Goal: Task Accomplishment & Management: Manage account settings

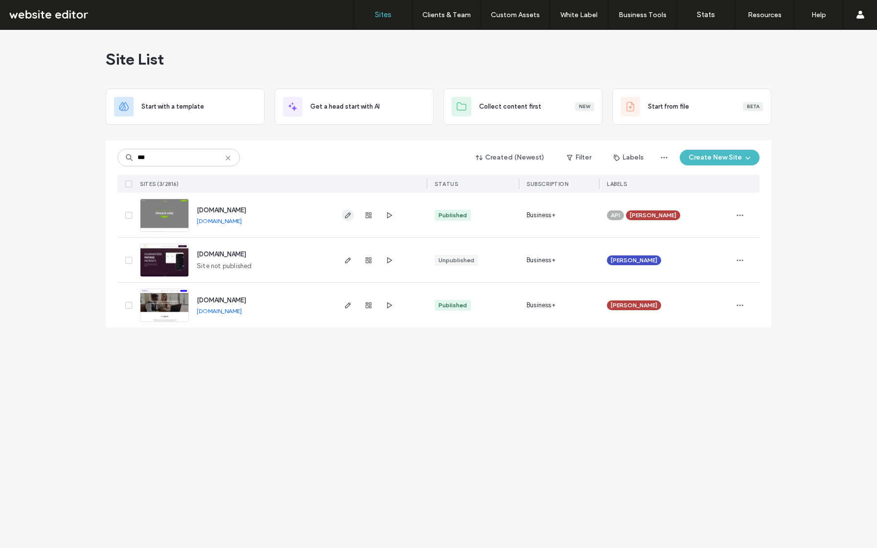
type input "***"
click at [345, 212] on icon "button" at bounding box center [348, 215] width 8 height 8
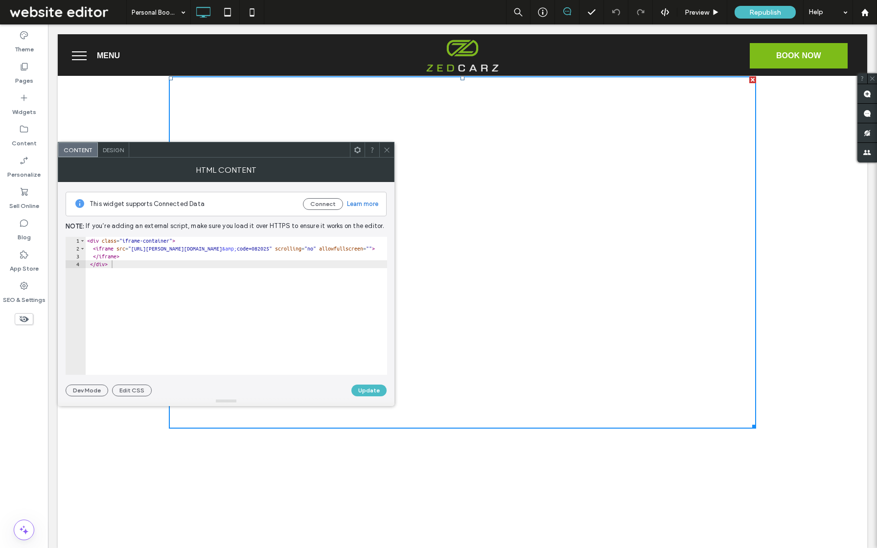
click at [206, 269] on div "< div class = "iframe-container" > < iframe src = "https://booker.cab9.app?comp…" at bounding box center [267, 314] width 364 height 154
type textarea "********* *******"
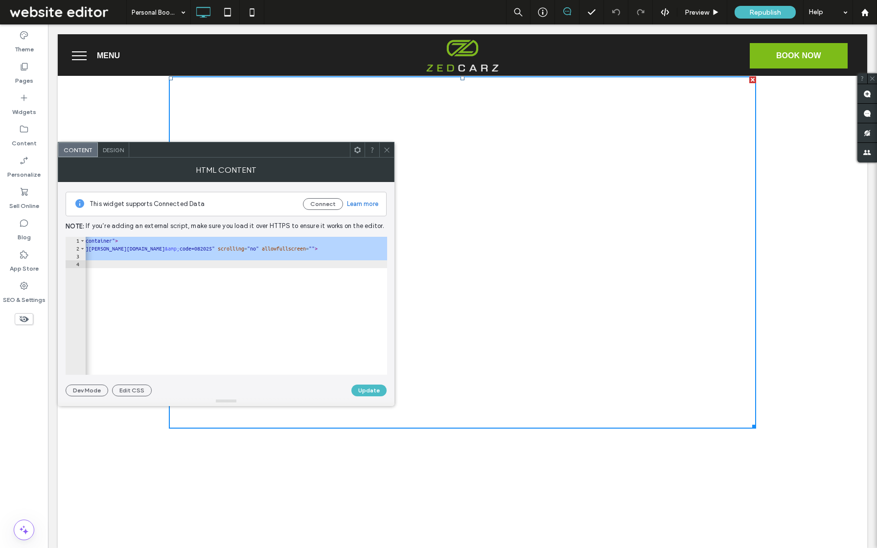
scroll to position [0, 0]
paste textarea "Cursor at row 4"
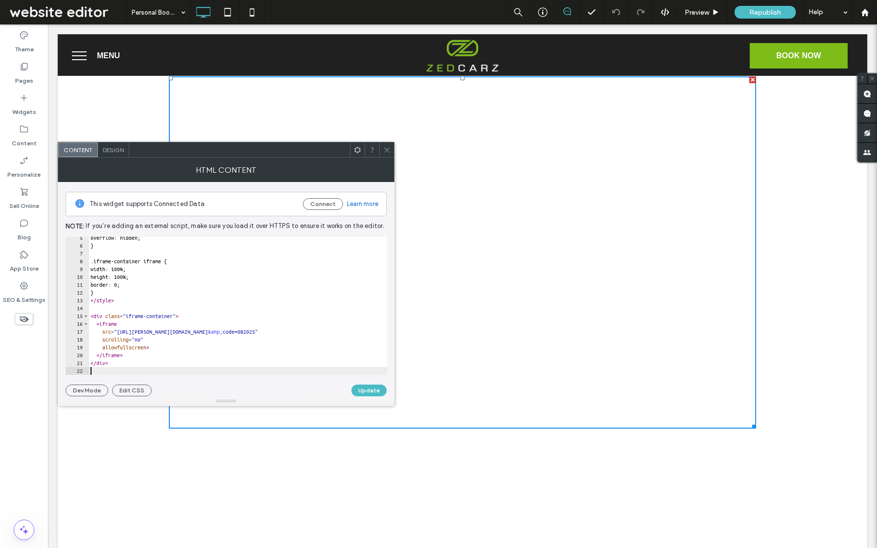
scroll to position [34, 0]
click at [358, 389] on button "Update" at bounding box center [368, 391] width 35 height 12
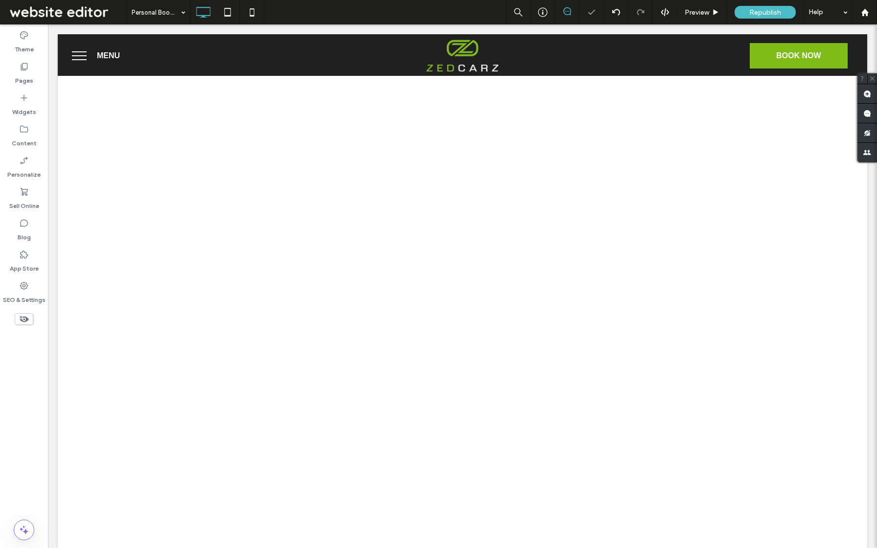
scroll to position [0, 0]
click at [230, 15] on icon at bounding box center [228, 12] width 20 height 20
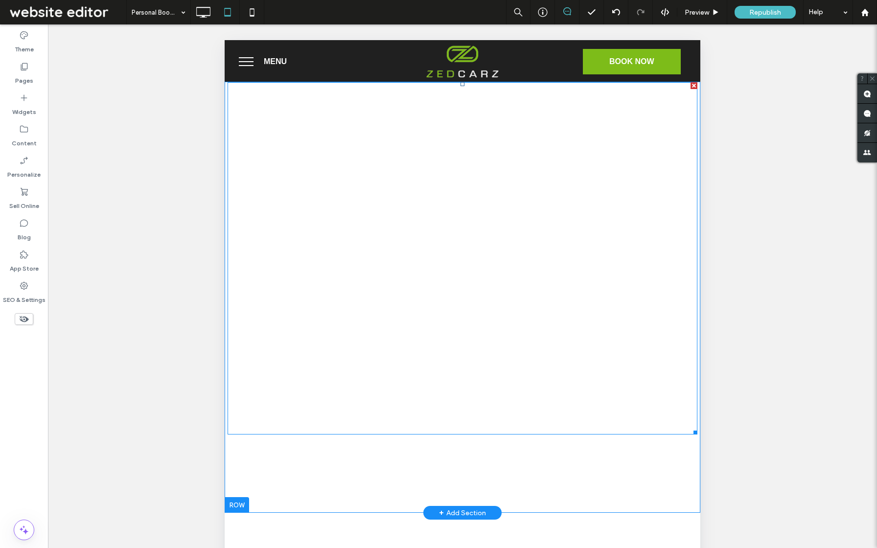
click at [317, 182] on span at bounding box center [463, 258] width 470 height 352
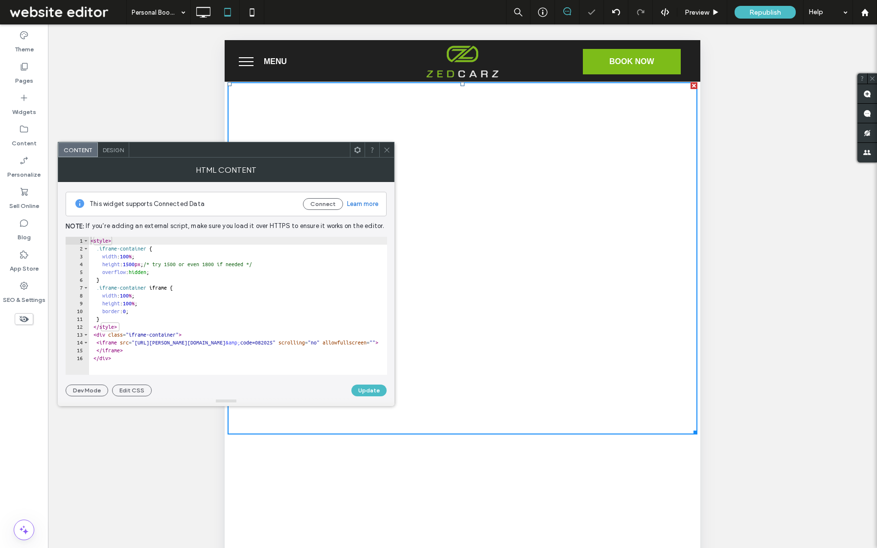
click at [226, 267] on div "< style > .iframe-container { width : 100 % ; height : 1500 px ; /* try 1500 or…" at bounding box center [271, 314] width 364 height 154
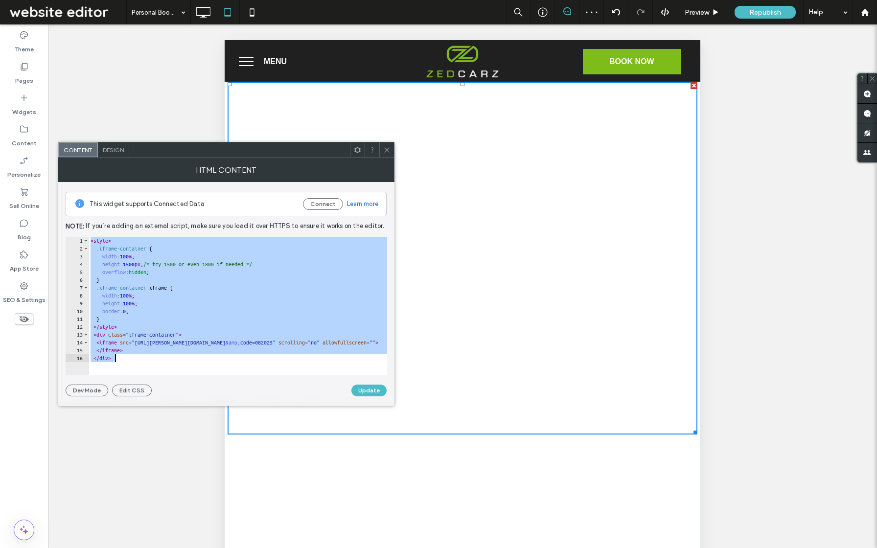
click at [216, 265] on div "< style > .iframe-container { width : 100 % ; height : 1500 px ; /* try 1500 or…" at bounding box center [271, 314] width 364 height 154
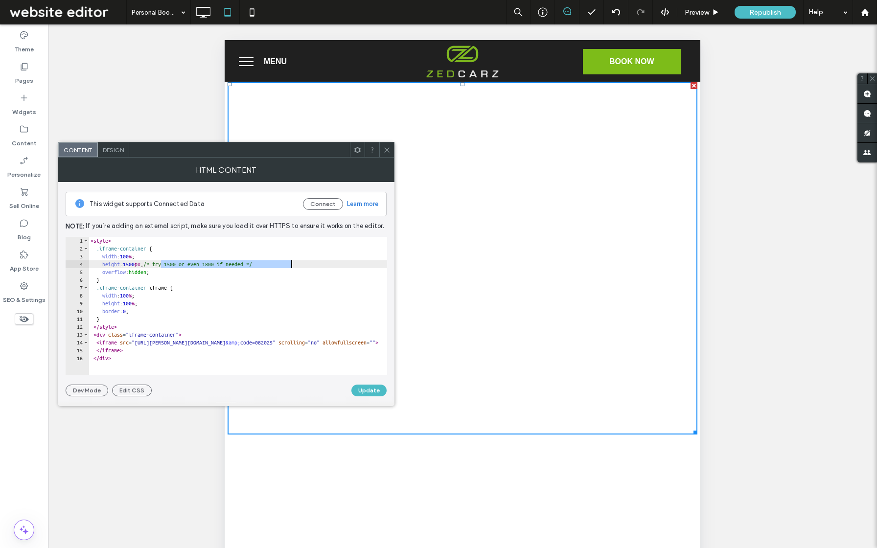
drag, startPoint x: 162, startPoint y: 263, endPoint x: 323, endPoint y: 262, distance: 160.5
click at [323, 262] on div "< style > .iframe-container { width : 100 % ; height : 1500 px ; /* try 1500 or…" at bounding box center [271, 314] width 364 height 154
type textarea "**********"
click at [379, 393] on button "Update" at bounding box center [368, 391] width 35 height 12
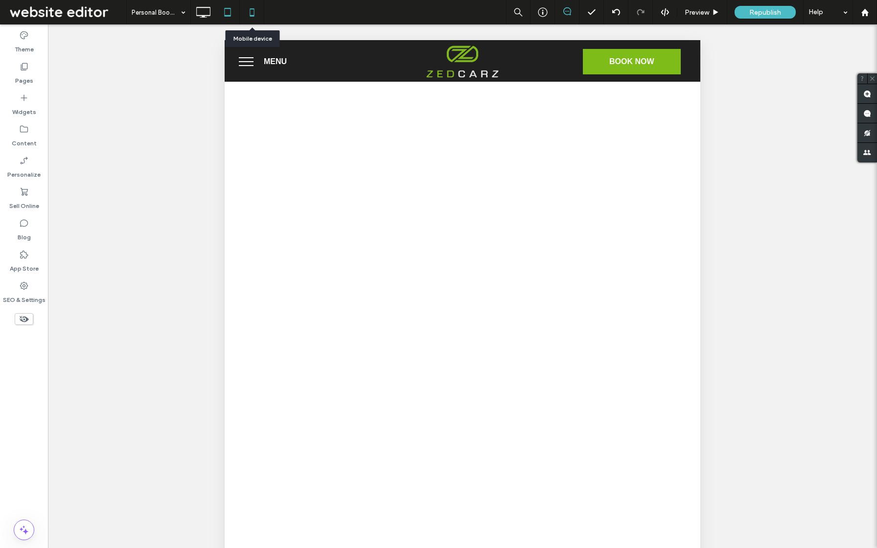
click at [255, 14] on icon at bounding box center [252, 12] width 20 height 20
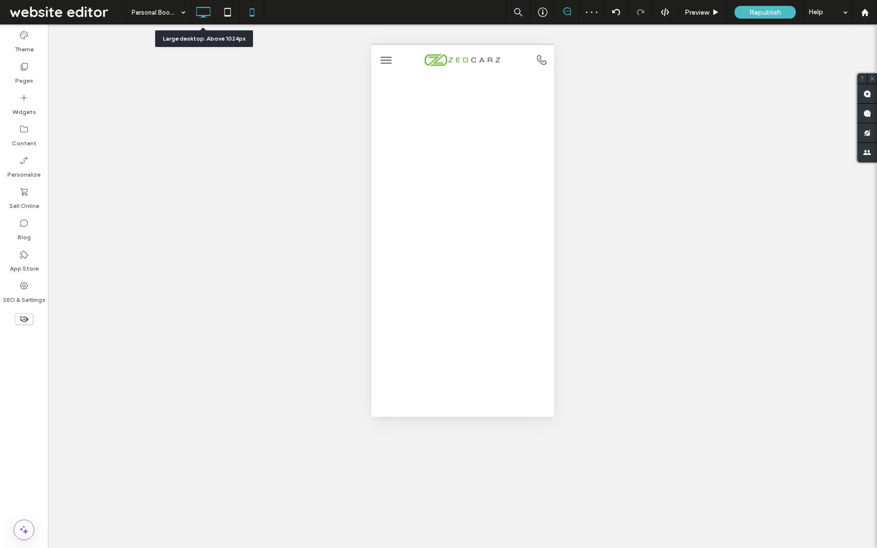
click at [208, 15] on use at bounding box center [203, 12] width 14 height 11
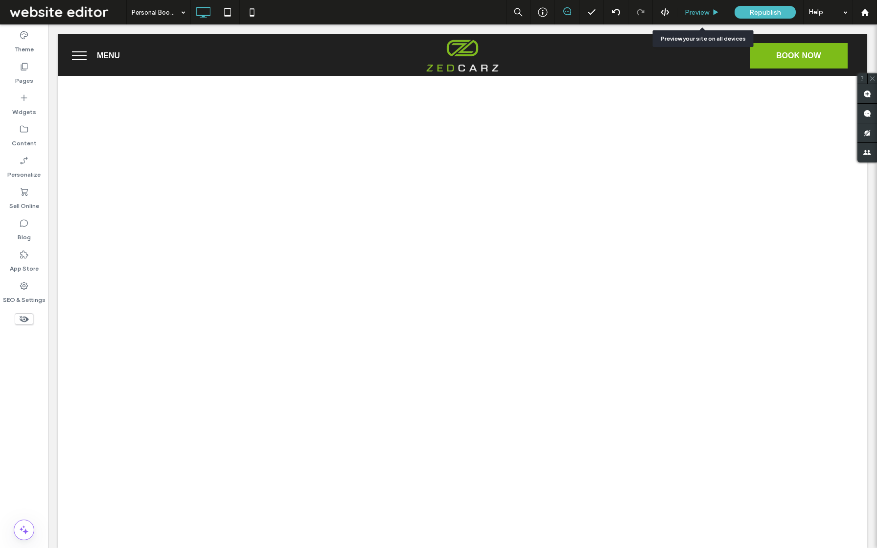
click at [712, 13] on icon at bounding box center [715, 12] width 7 height 7
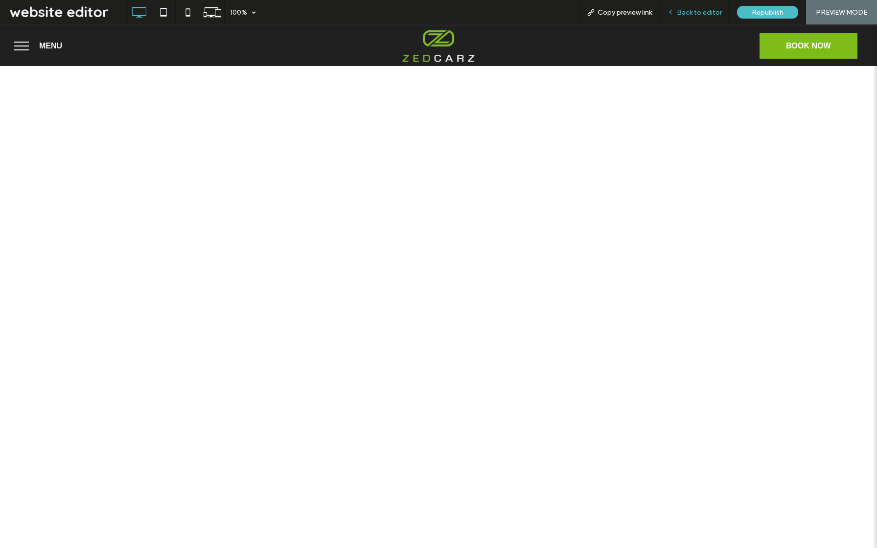
click at [701, 17] on div "Back to editor" at bounding box center [695, 12] width 70 height 24
click at [694, 20] on div "Back to editor" at bounding box center [695, 12] width 70 height 24
click at [695, 17] on div "Back to editor" at bounding box center [695, 12] width 70 height 24
click at [691, 10] on span "Back to editor" at bounding box center [699, 12] width 45 height 8
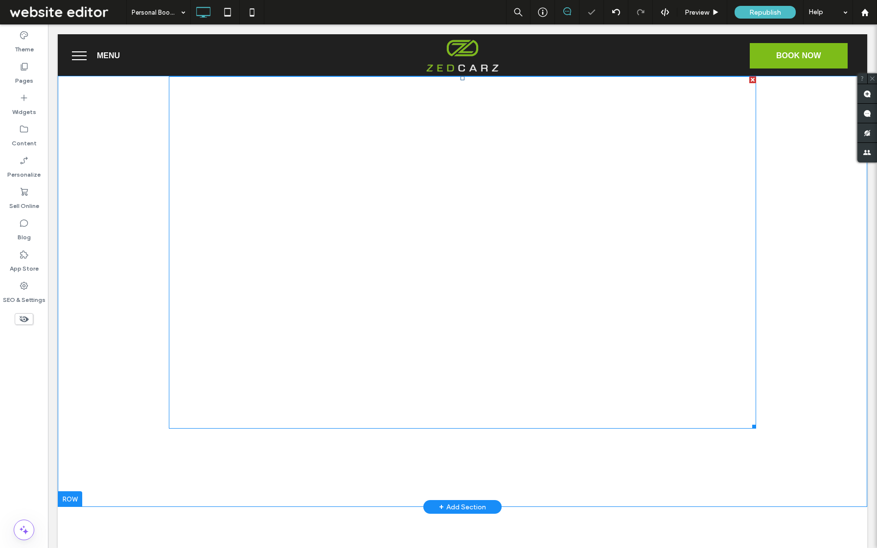
click at [641, 144] on span at bounding box center [462, 252] width 587 height 352
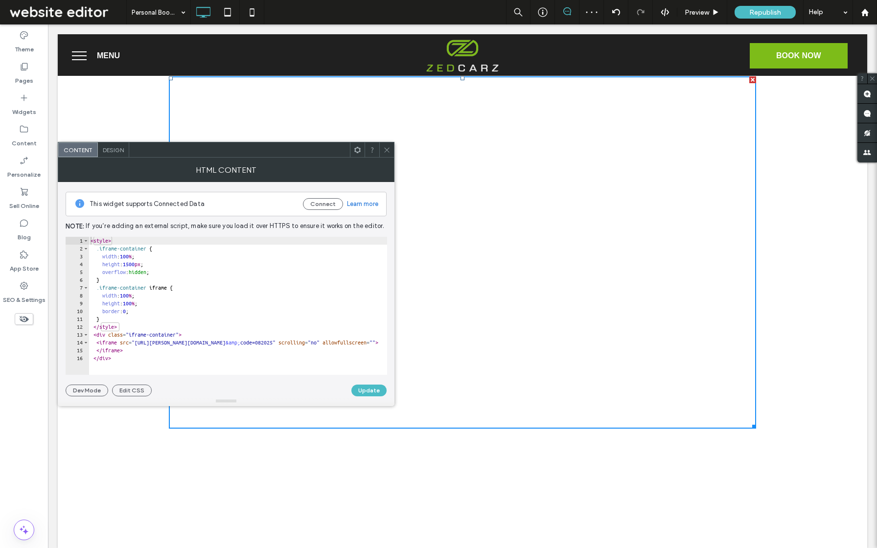
click at [141, 265] on div "< style > .iframe-container { width : 100 % ; height : 1500 px ; overflow : hid…" at bounding box center [271, 314] width 364 height 154
type textarea "**********"
click at [360, 387] on button "Update" at bounding box center [368, 391] width 35 height 12
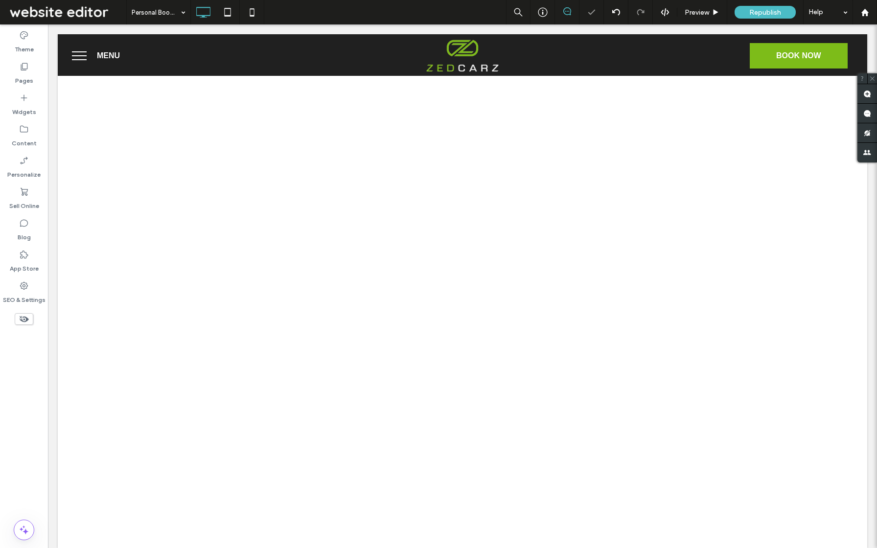
scroll to position [0, 0]
click at [705, 10] on span "Preview" at bounding box center [697, 12] width 24 height 8
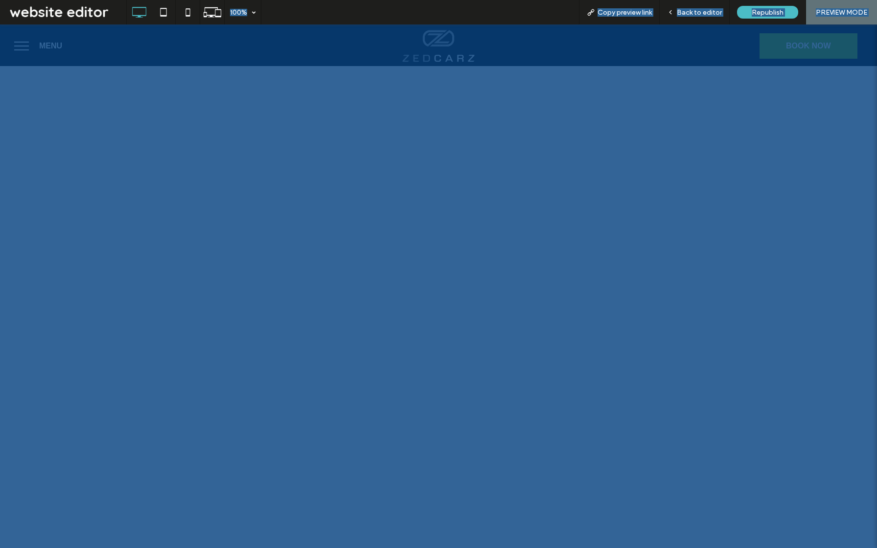
drag, startPoint x: 411, startPoint y: 63, endPoint x: 410, endPoint y: 79, distance: 16.7
click at [411, 63] on img at bounding box center [438, 45] width 83 height 43
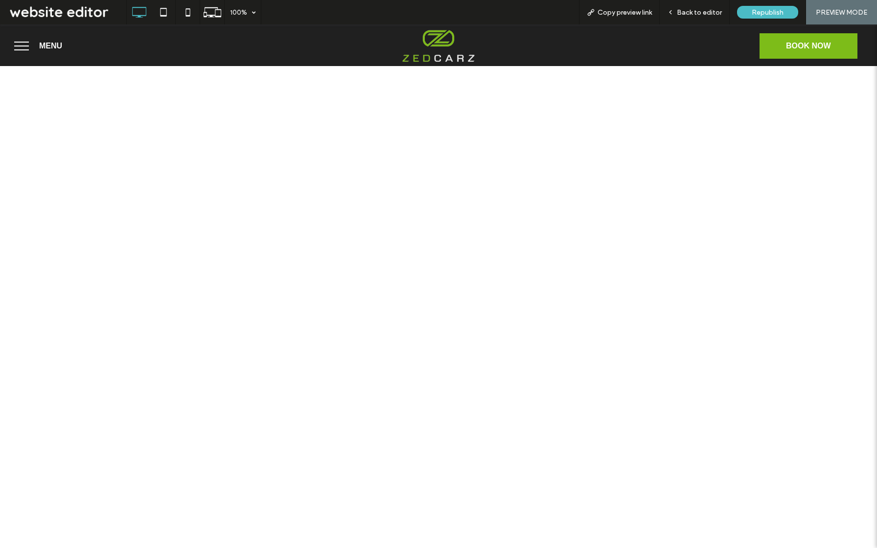
click at [305, 88] on div at bounding box center [438, 274] width 877 height 548
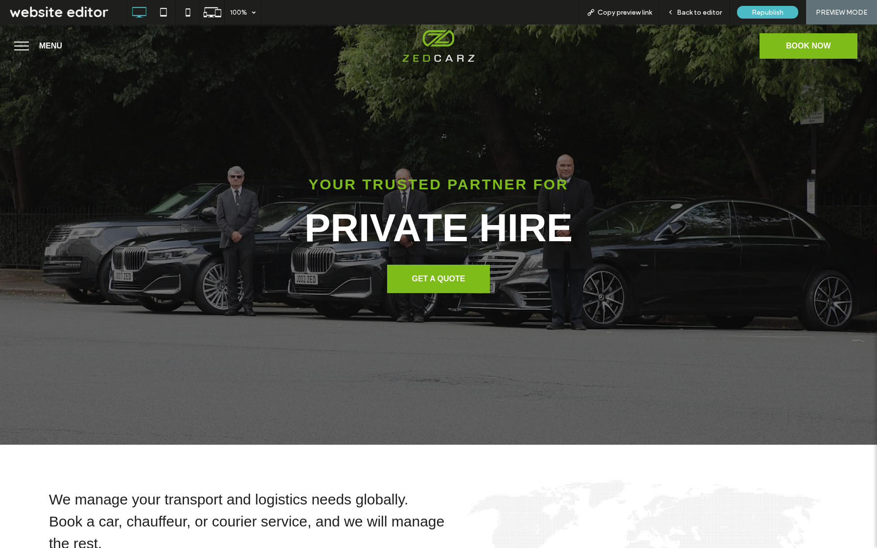
click at [812, 53] on span "BOOK NOW" at bounding box center [809, 46] width 52 height 19
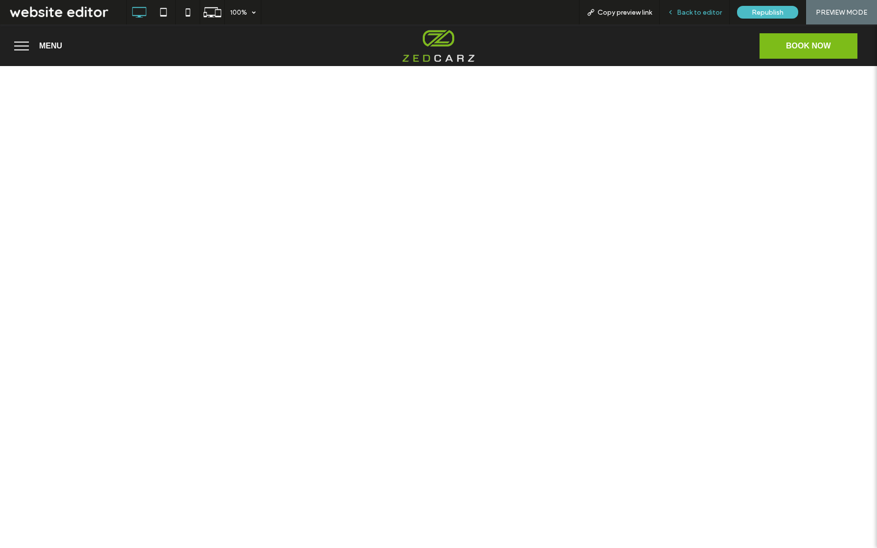
click at [684, 17] on div "Back to editor" at bounding box center [695, 12] width 70 height 24
click at [696, 13] on span "Back to editor" at bounding box center [699, 12] width 45 height 8
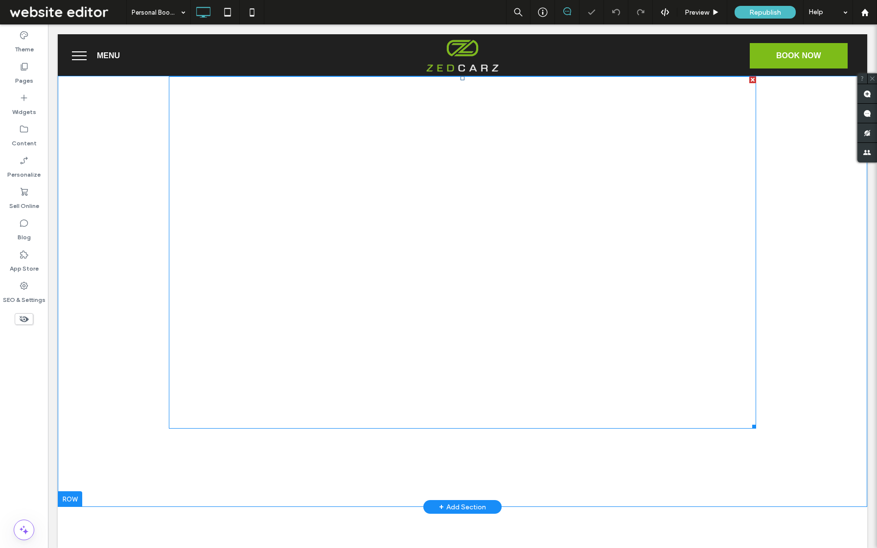
click at [559, 162] on span at bounding box center [462, 252] width 587 height 352
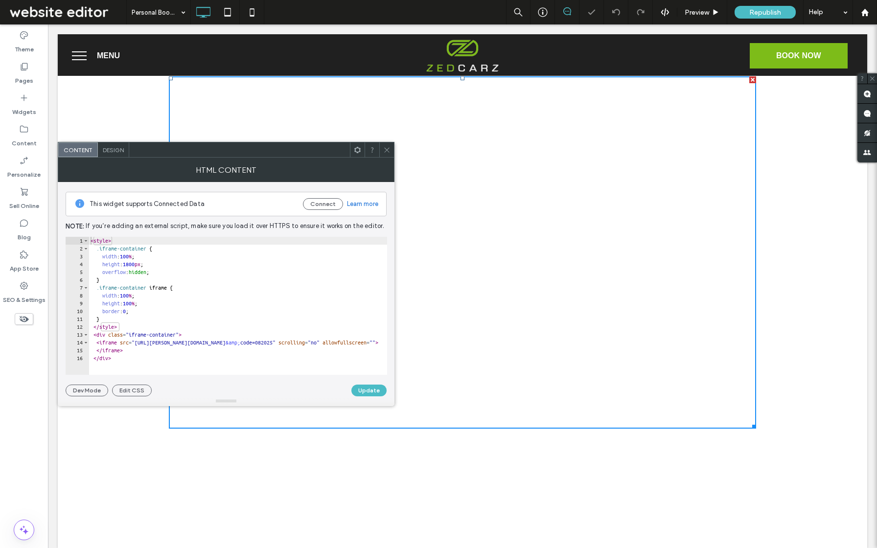
click at [141, 263] on div "< style > .iframe-container { width : 100 % ; height : 1800 px ; overflow : hid…" at bounding box center [271, 314] width 364 height 154
click at [145, 267] on div "< style > .iframe-container { width : 100 % ; height : 1800 px ; overflow : hid…" at bounding box center [271, 314] width 364 height 154
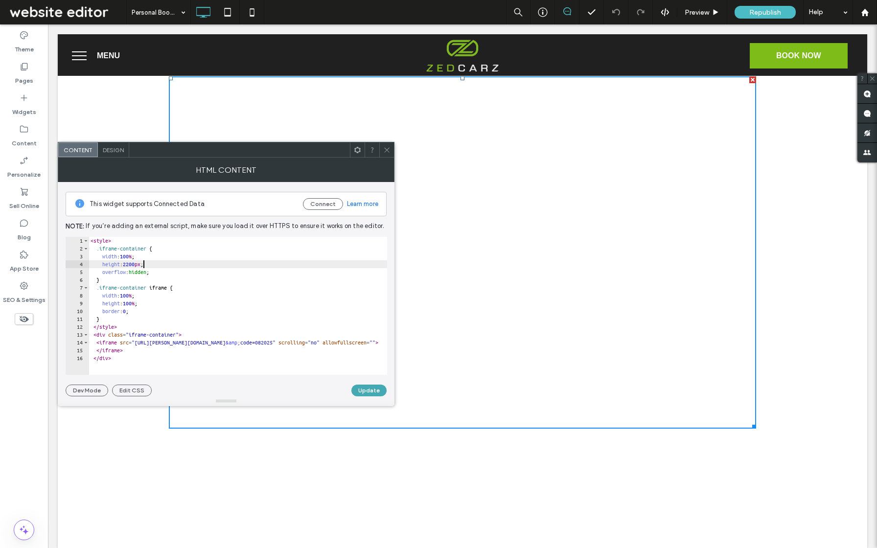
type textarea "**********"
click at [375, 385] on button "Update" at bounding box center [368, 391] width 35 height 12
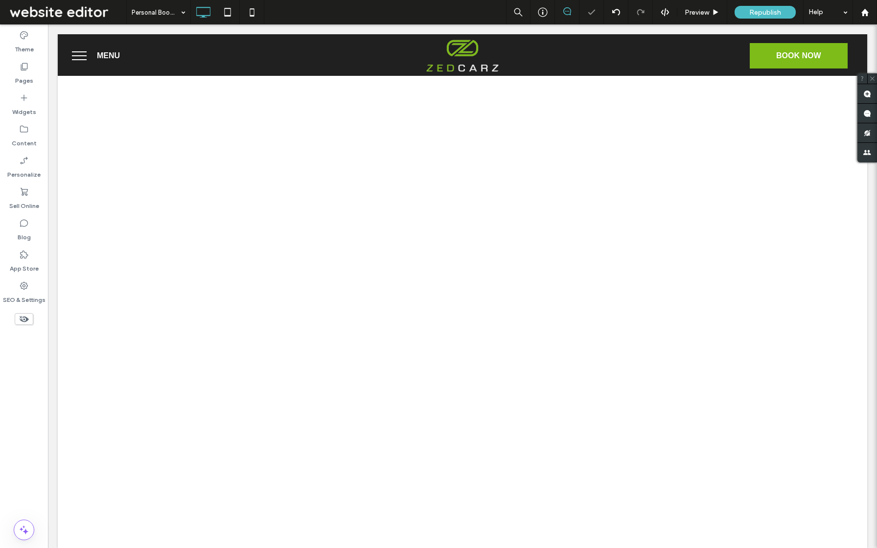
scroll to position [0, 0]
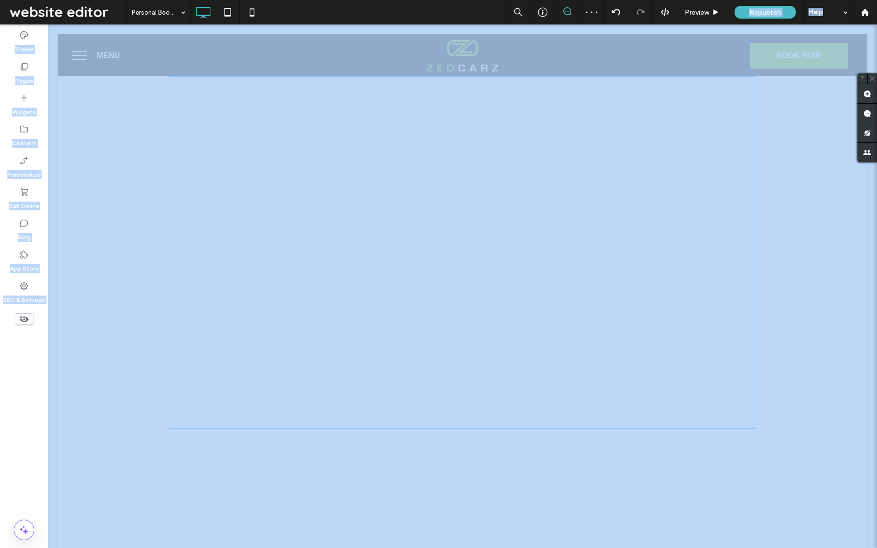
click at [709, 8] on span "Preview" at bounding box center [697, 12] width 24 height 8
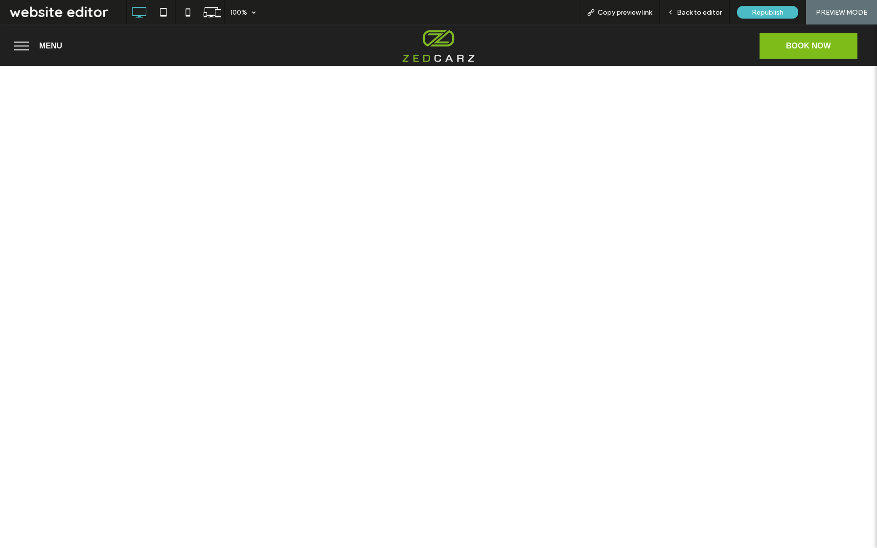
click at [762, 94] on div "Click To Paste Row + Add Section" at bounding box center [438, 281] width 877 height 431
click at [764, 264] on div "Click To Paste Row + Add Section" at bounding box center [438, 281] width 877 height 431
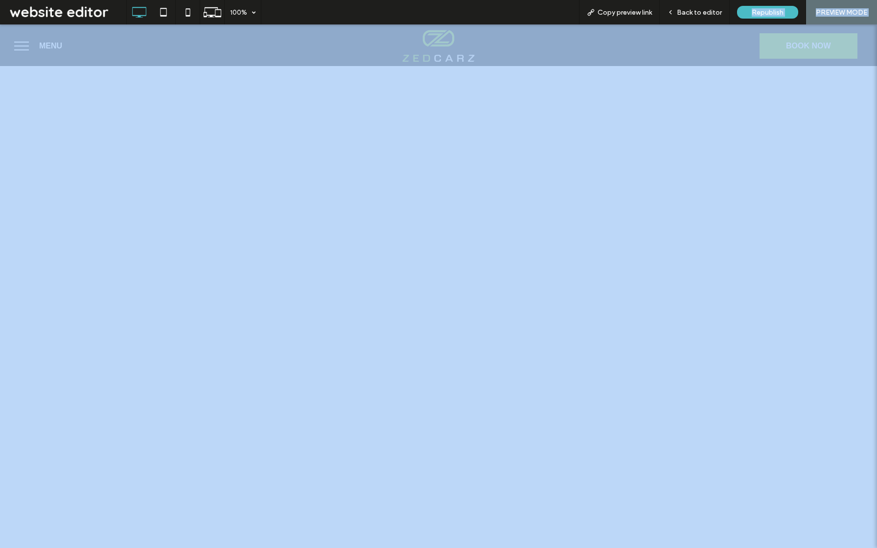
click at [676, 11] on div "Back to editor" at bounding box center [694, 12] width 69 height 8
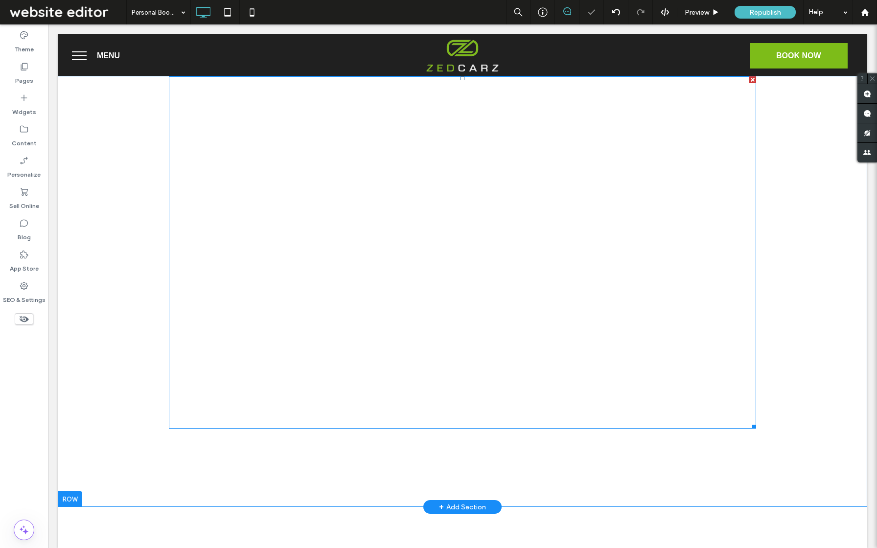
click at [466, 213] on span at bounding box center [462, 252] width 587 height 352
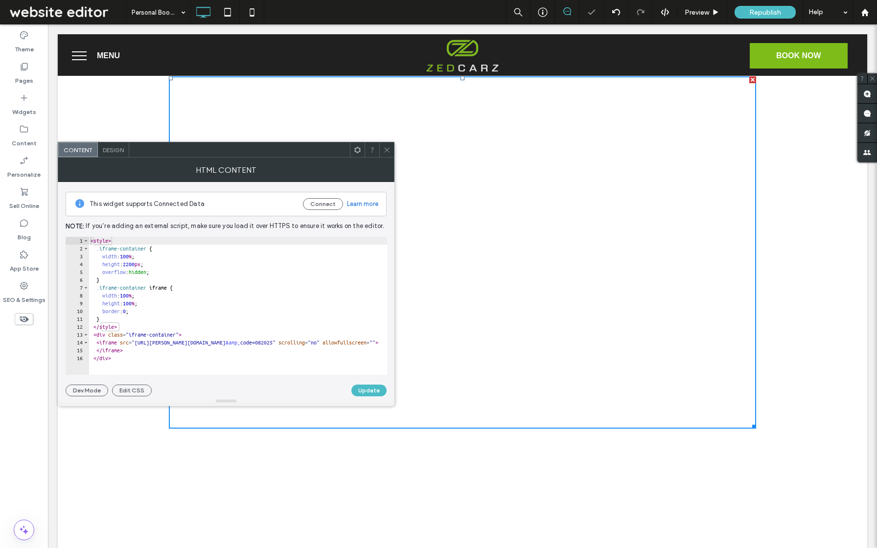
type textarea "******"
click at [243, 356] on div "< style > .iframe-container { width : 100 % ; height : 2200 px ; overflow : hid…" at bounding box center [271, 314] width 364 height 154
paste textarea "Cursor at row 18"
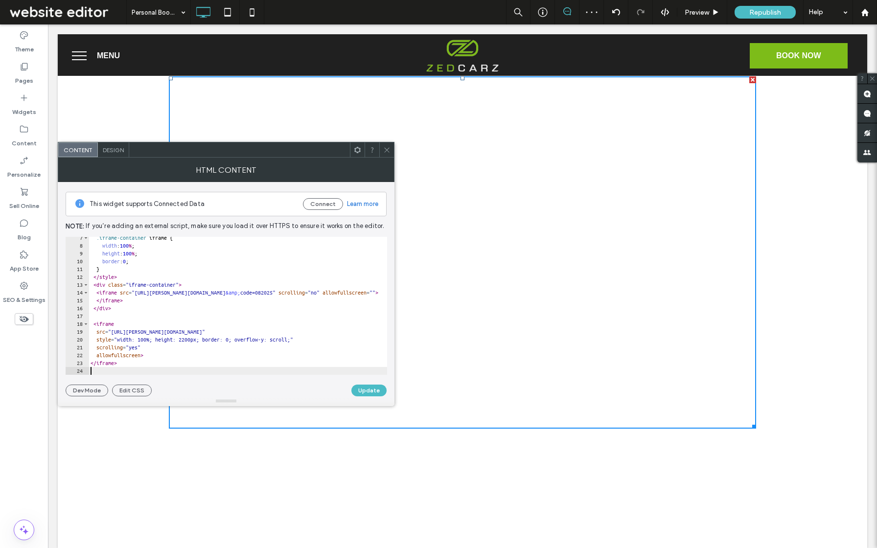
scroll to position [50, 0]
click at [360, 387] on button "Update" at bounding box center [368, 391] width 35 height 12
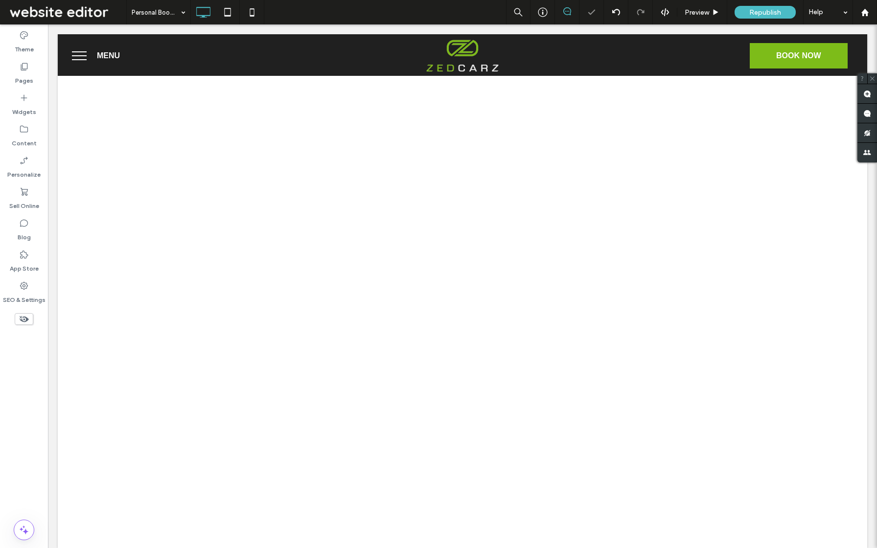
scroll to position [0, 0]
click at [695, 16] on div "Preview" at bounding box center [702, 12] width 50 height 24
click at [695, 23] on div "Preview" at bounding box center [702, 12] width 50 height 24
click at [700, 16] on span "Preview" at bounding box center [697, 12] width 24 height 8
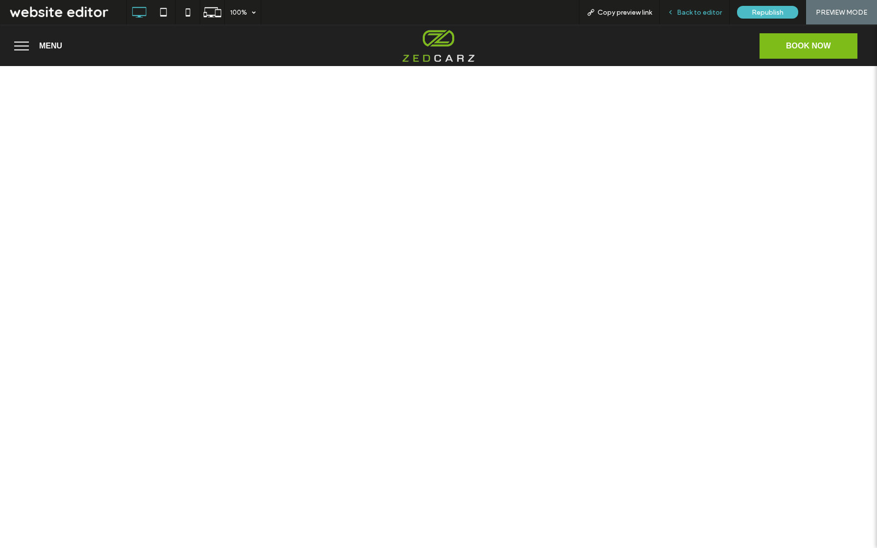
click at [679, 16] on span "Back to editor" at bounding box center [699, 12] width 45 height 8
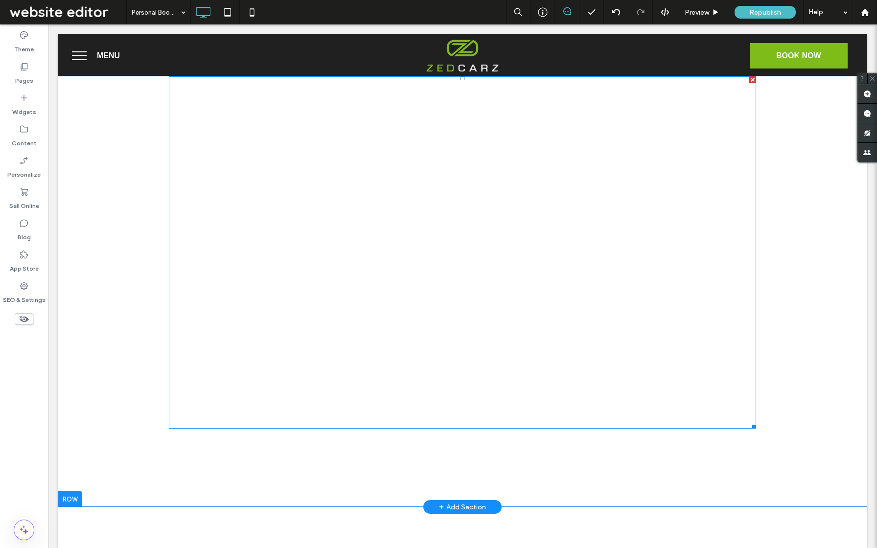
click at [471, 239] on span at bounding box center [462, 252] width 587 height 352
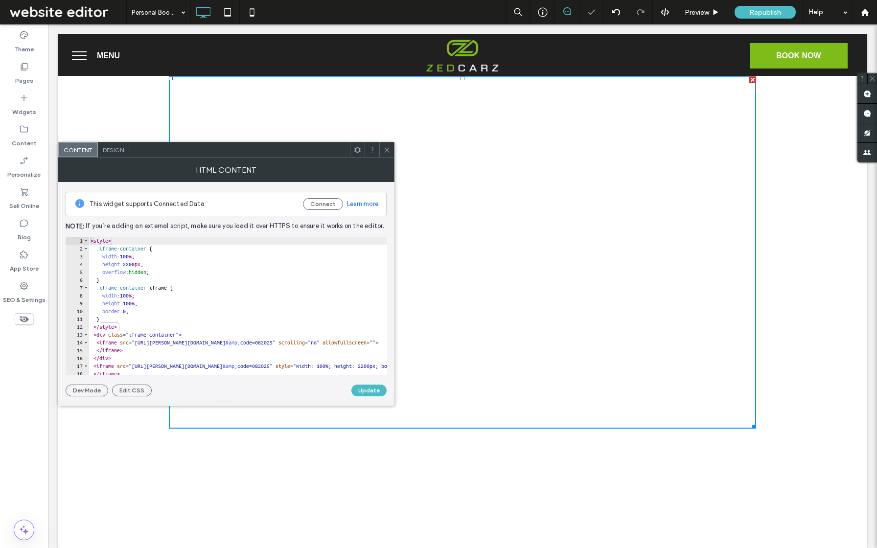
click at [308, 269] on div "< style > .iframe-container { width : 100 % ; height : 2200 px ; overflow : hid…" at bounding box center [390, 314] width 603 height 154
type textarea "**********"
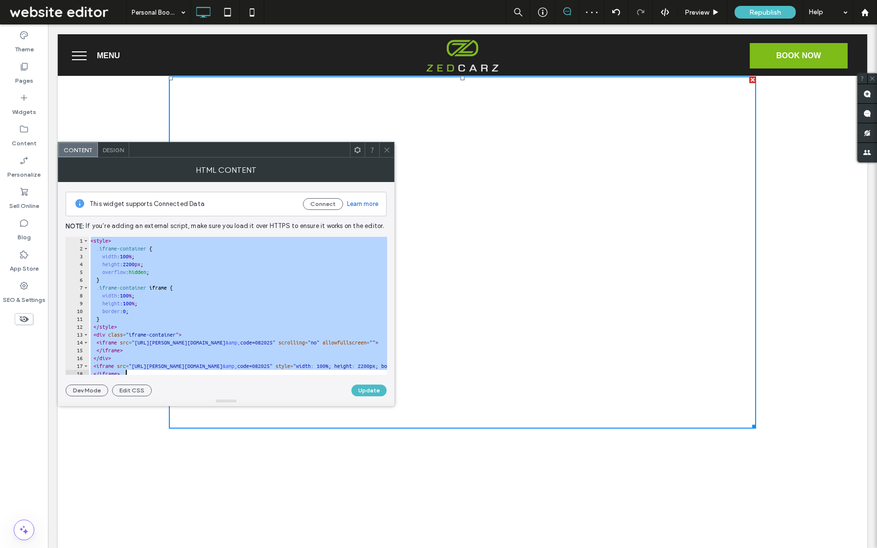
paste textarea "Cursor at row 18"
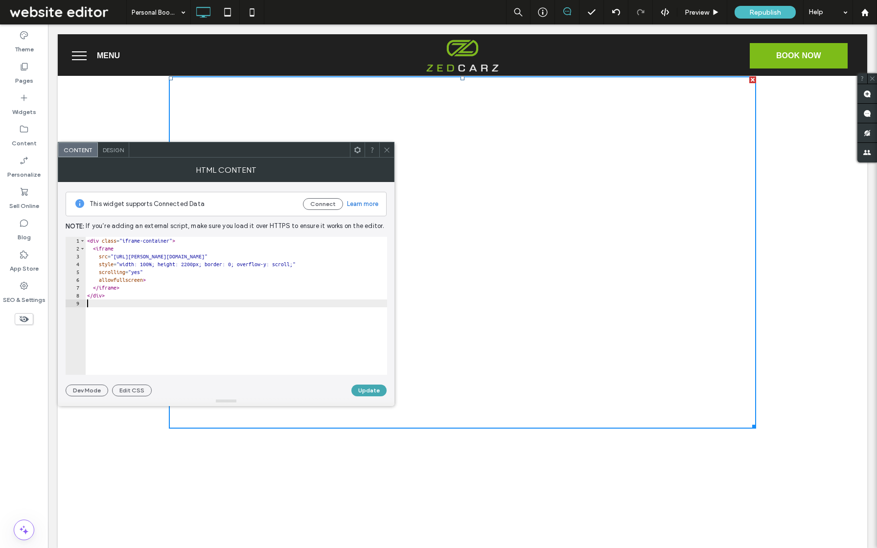
click at [375, 386] on button "Update" at bounding box center [368, 391] width 35 height 12
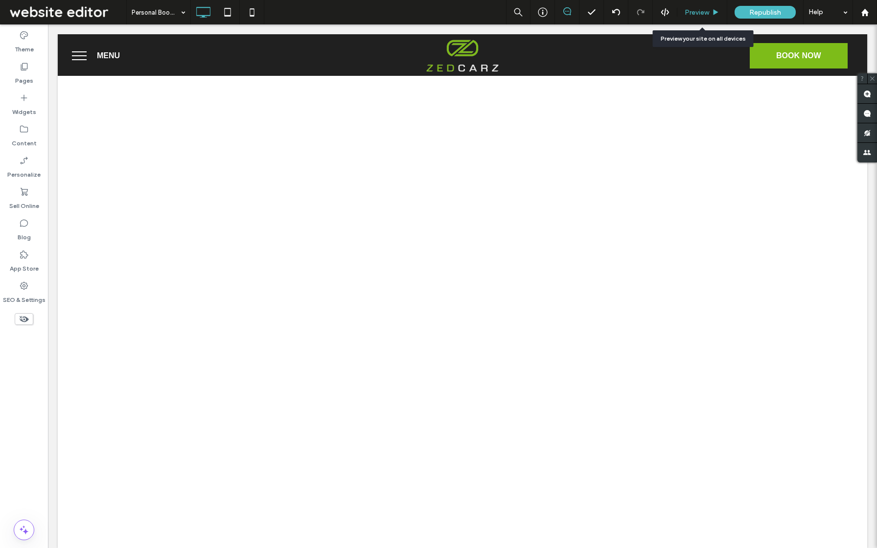
click at [704, 13] on span "Preview" at bounding box center [697, 12] width 24 height 8
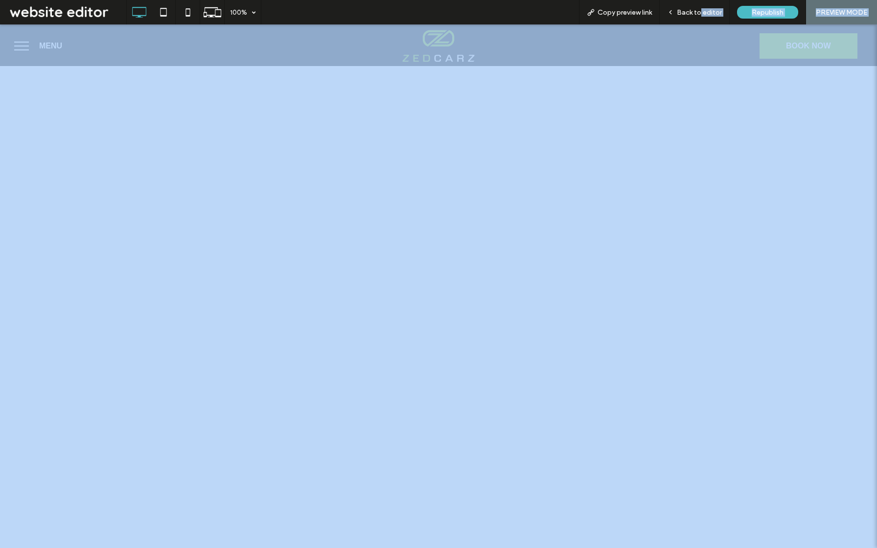
drag, startPoint x: 702, startPoint y: 9, endPoint x: 702, endPoint y: 492, distance: 483.6
click at [702, 9] on span "Back to editor" at bounding box center [699, 12] width 45 height 8
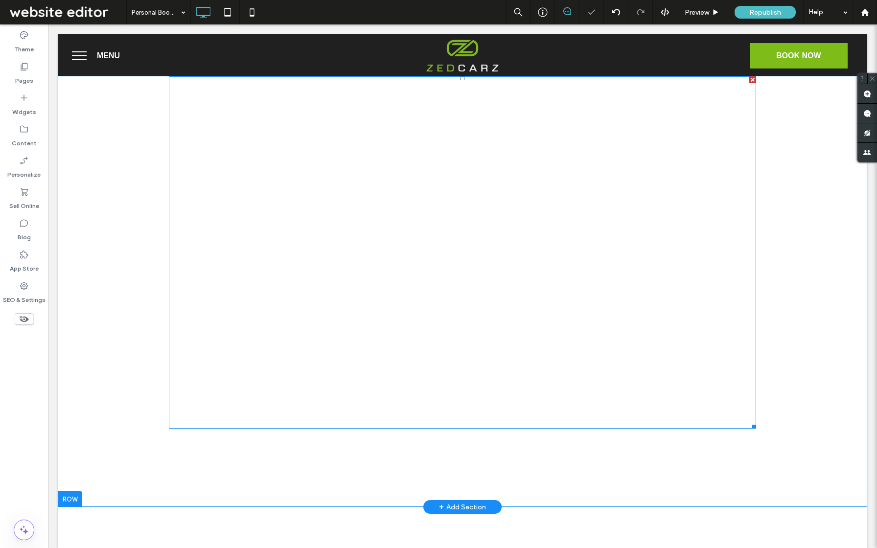
click at [628, 160] on span at bounding box center [462, 252] width 587 height 352
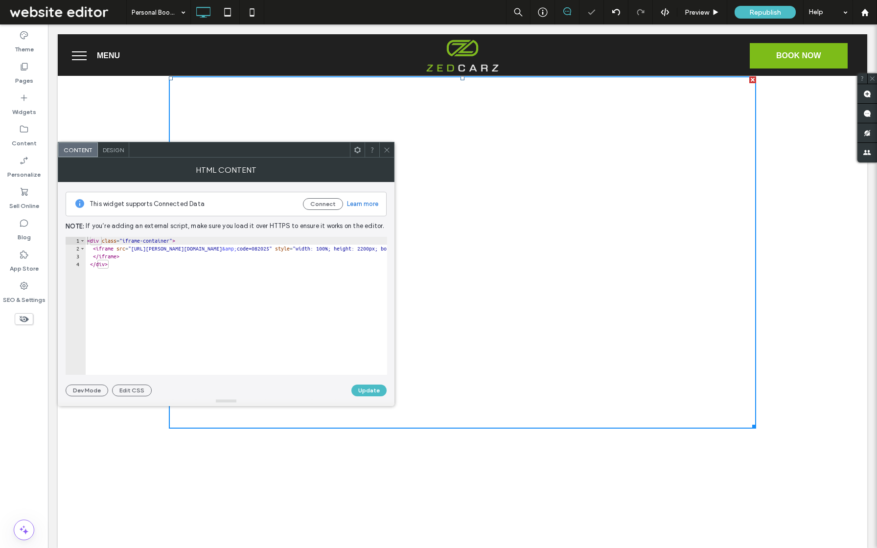
click at [386, 147] on icon at bounding box center [386, 149] width 7 height 7
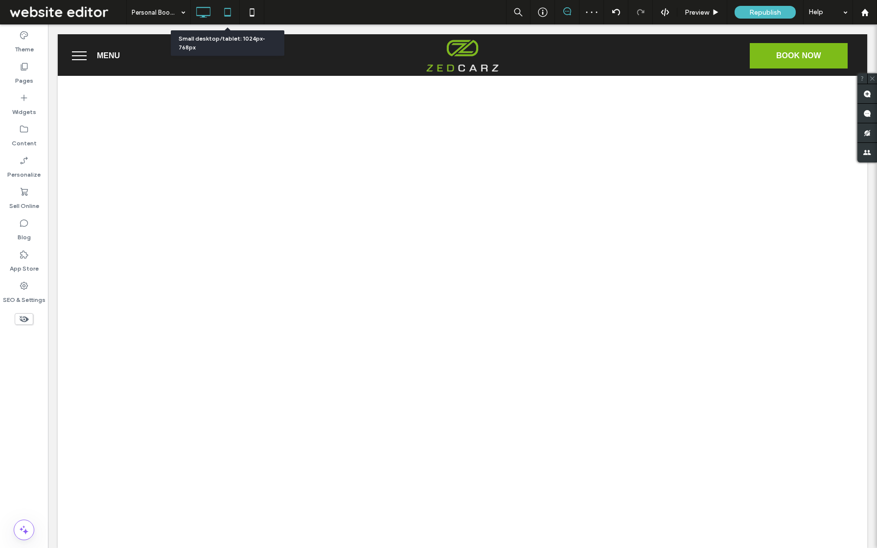
click at [226, 13] on icon at bounding box center [228, 12] width 20 height 20
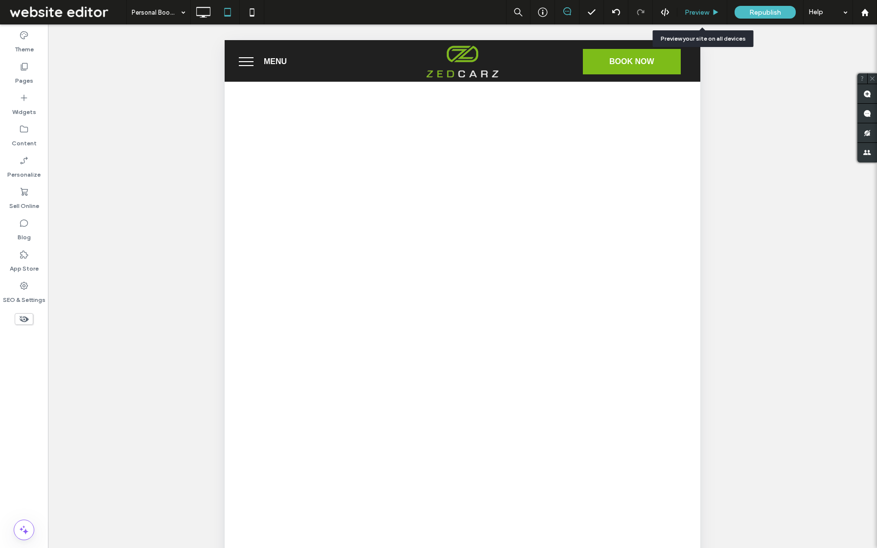
click at [702, 17] on div "Preview" at bounding box center [702, 12] width 50 height 24
click at [254, 19] on icon at bounding box center [252, 12] width 20 height 20
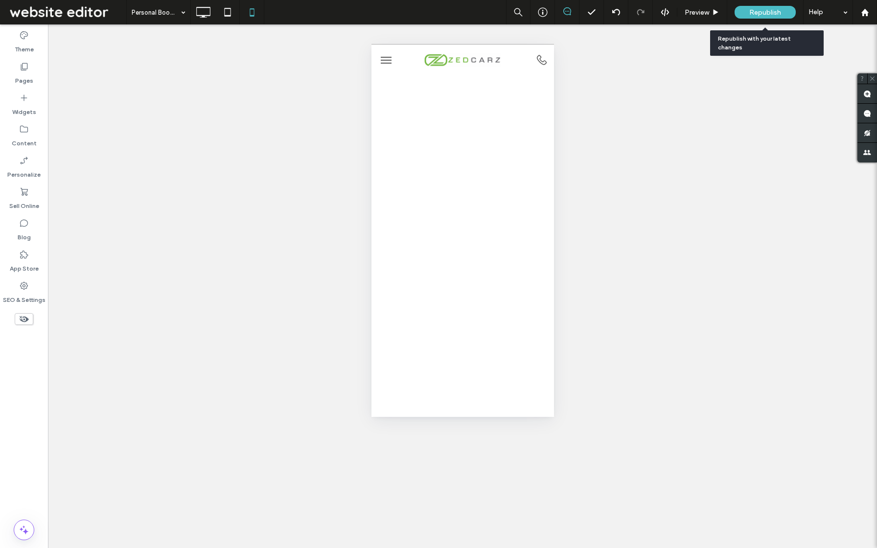
click at [779, 16] on span "Republish" at bounding box center [765, 12] width 32 height 8
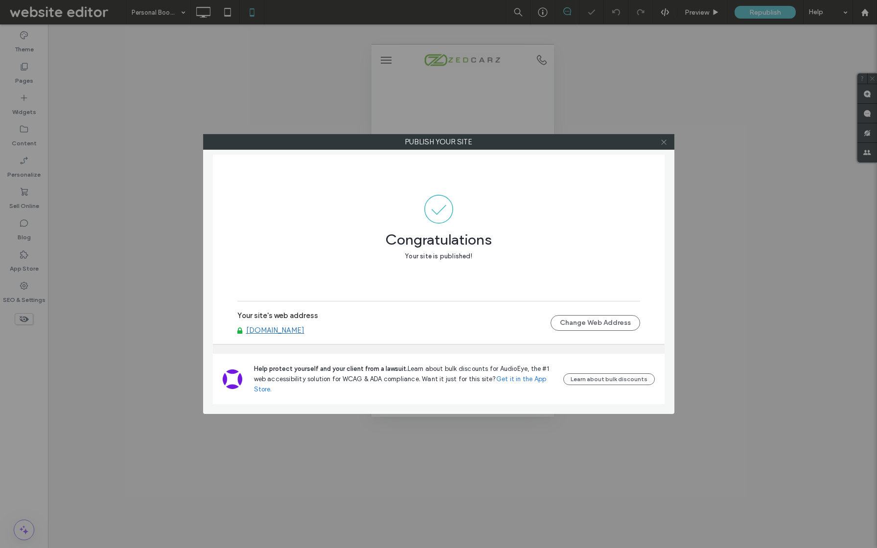
click at [665, 143] on icon at bounding box center [663, 142] width 7 height 7
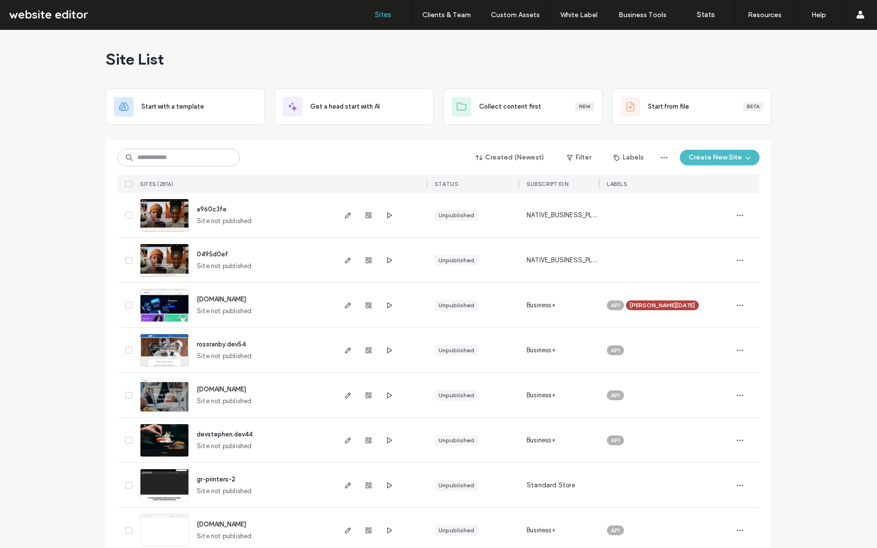
click at [185, 155] on input at bounding box center [178, 158] width 122 height 18
type input "******"
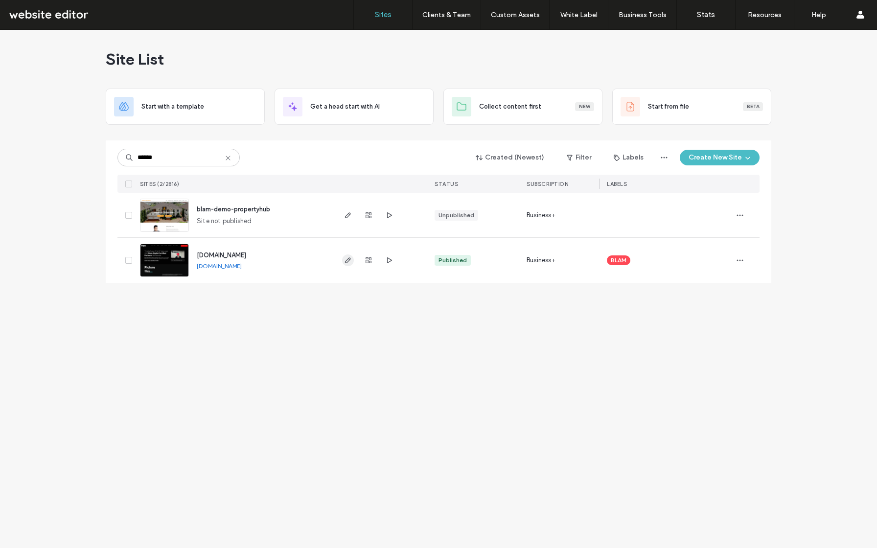
click at [348, 263] on icon "button" at bounding box center [348, 260] width 8 height 8
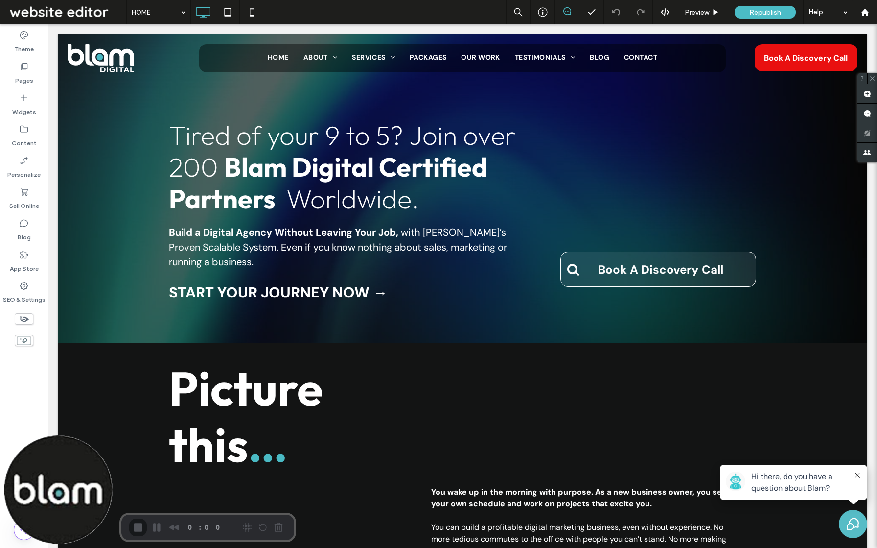
click at [31, 286] on div "SEO & Settings" at bounding box center [24, 292] width 48 height 31
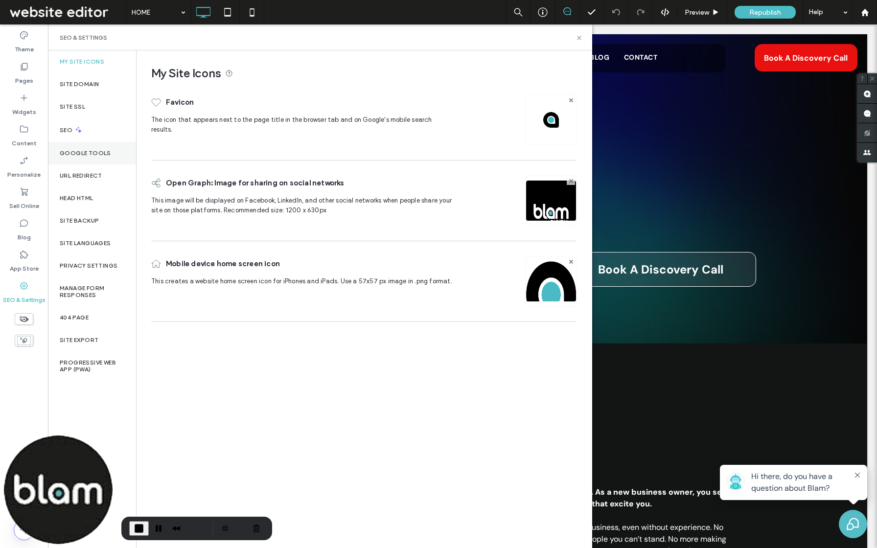
click at [94, 157] on div "Google Tools" at bounding box center [92, 153] width 88 height 23
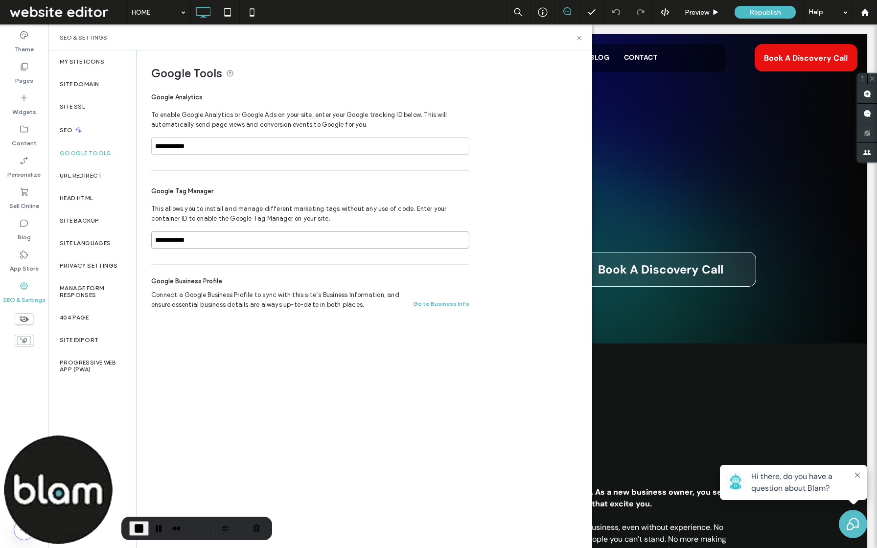
drag, startPoint x: 156, startPoint y: 240, endPoint x: 281, endPoint y: 240, distance: 125.8
click at [281, 240] on input "**********" at bounding box center [310, 240] width 318 height 17
drag, startPoint x: 156, startPoint y: 141, endPoint x: 258, endPoint y: 157, distance: 104.0
click at [258, 157] on div "**********" at bounding box center [310, 151] width 318 height 26
click at [86, 192] on div "Head HTML" at bounding box center [92, 198] width 88 height 23
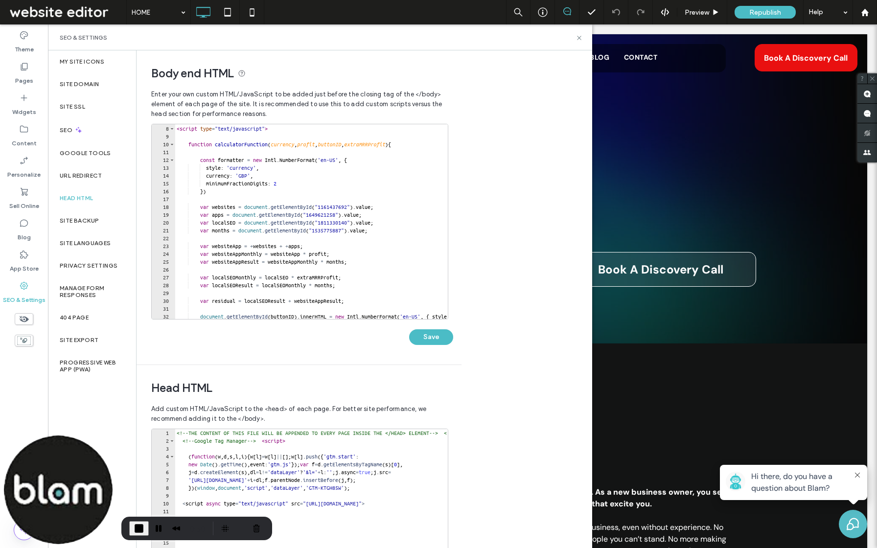
type textarea "**********"
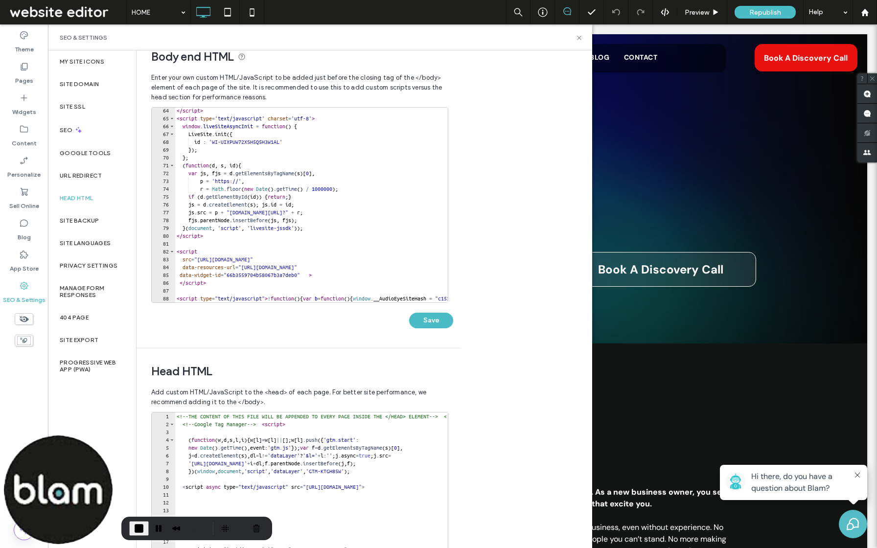
scroll to position [122, 0]
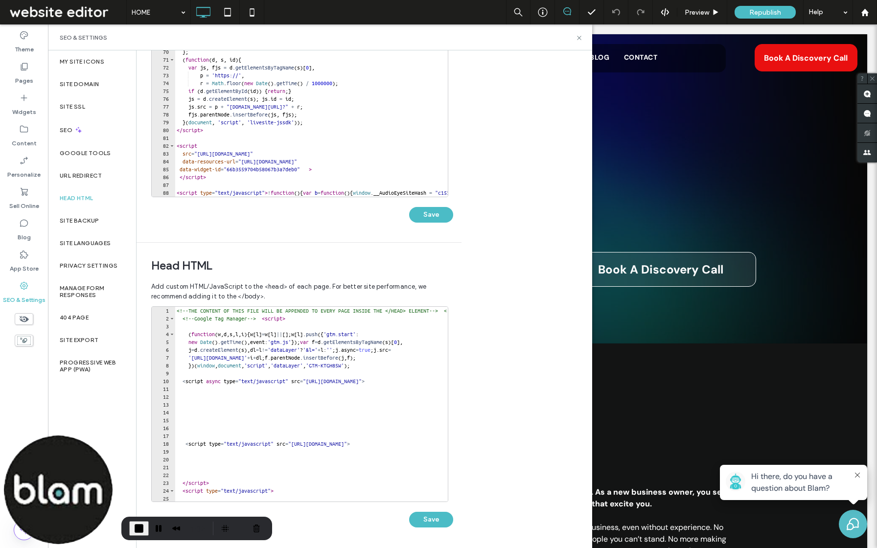
click at [284, 288] on span "Add custom HTML/JavaScript to the <head> of each page. For better site performa…" at bounding box center [299, 291] width 296 height 29
type textarea "**********"
click at [260, 336] on div "<!-- THE CONTENT OF THIS FILE WILL BE APPENDED TO EVERY PAGE INSIDE THE </HEAD>…" at bounding box center [806, 412] width 1262 height 210
click at [262, 413] on div "<!-- THE CONTENT OF THIS FILE WILL BE APPENDED TO EVERY PAGE INSIDE THE </HEAD>…" at bounding box center [806, 412] width 1262 height 210
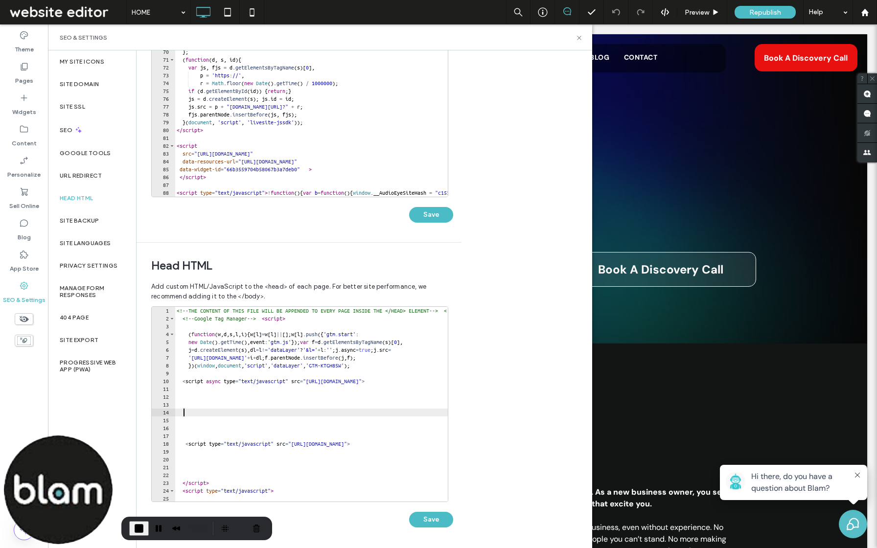
click at [479, 356] on div "**********" at bounding box center [365, 299] width 456 height 498
click at [444, 523] on button "Save" at bounding box center [431, 520] width 44 height 16
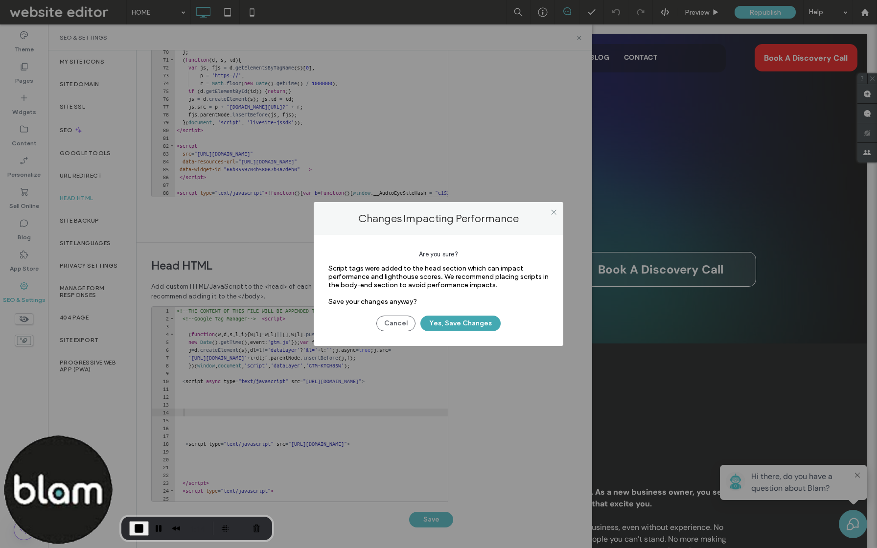
click at [472, 322] on button "Yes, Save Changes" at bounding box center [460, 324] width 80 height 16
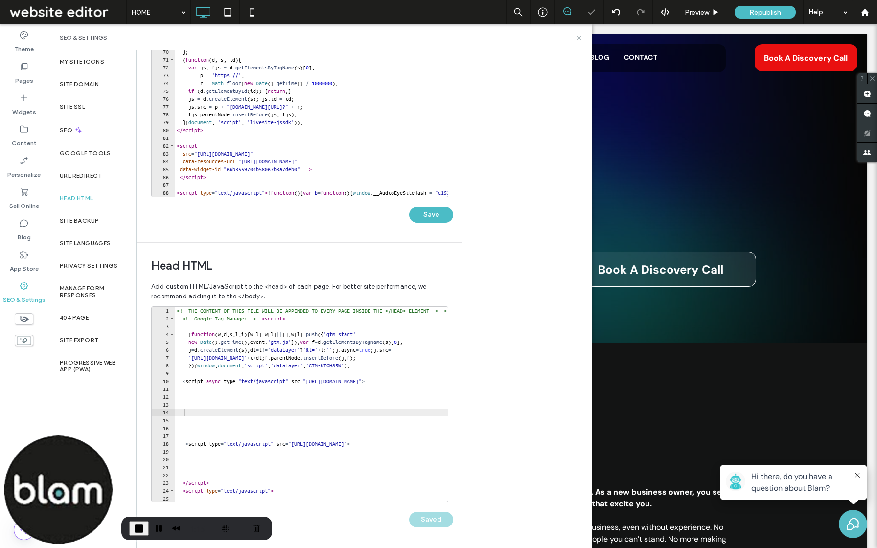
click at [579, 36] on icon at bounding box center [579, 37] width 7 height 7
click at [661, 13] on icon at bounding box center [665, 12] width 9 height 9
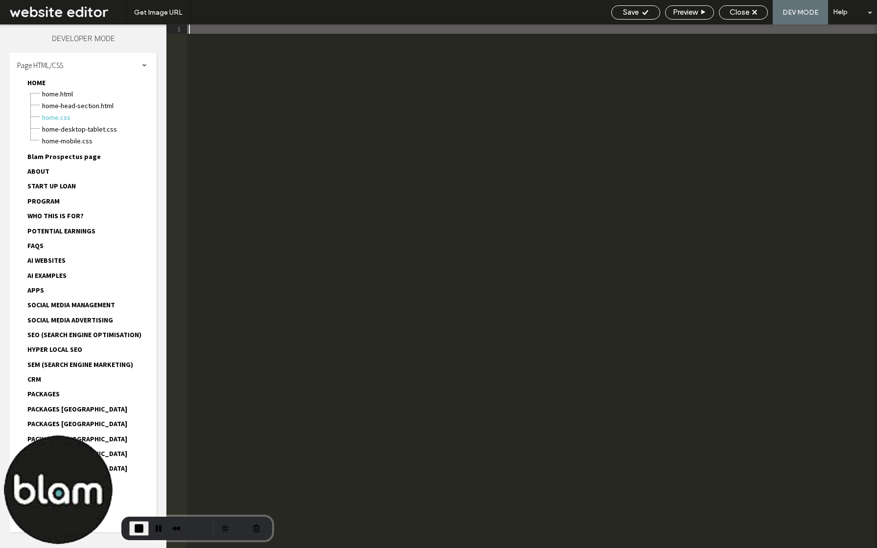
type textarea "**********"
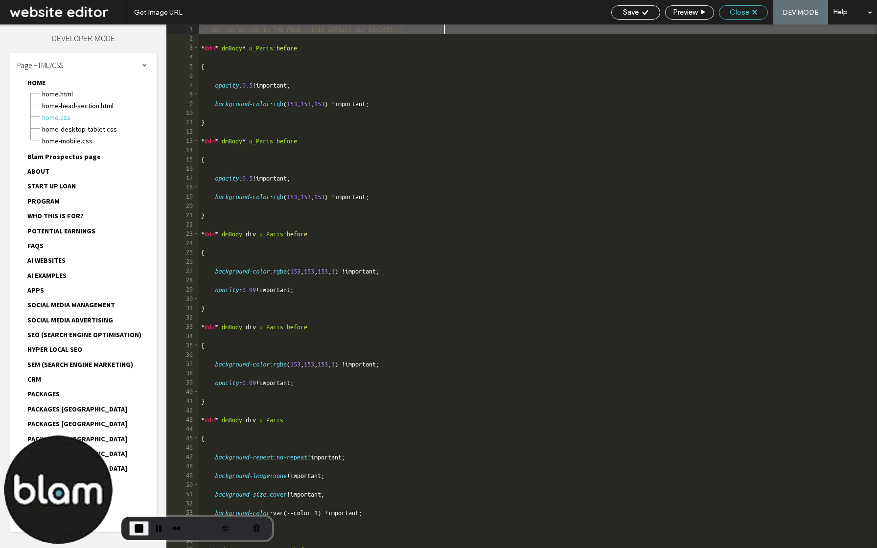
click at [750, 15] on div "Close" at bounding box center [743, 12] width 48 height 9
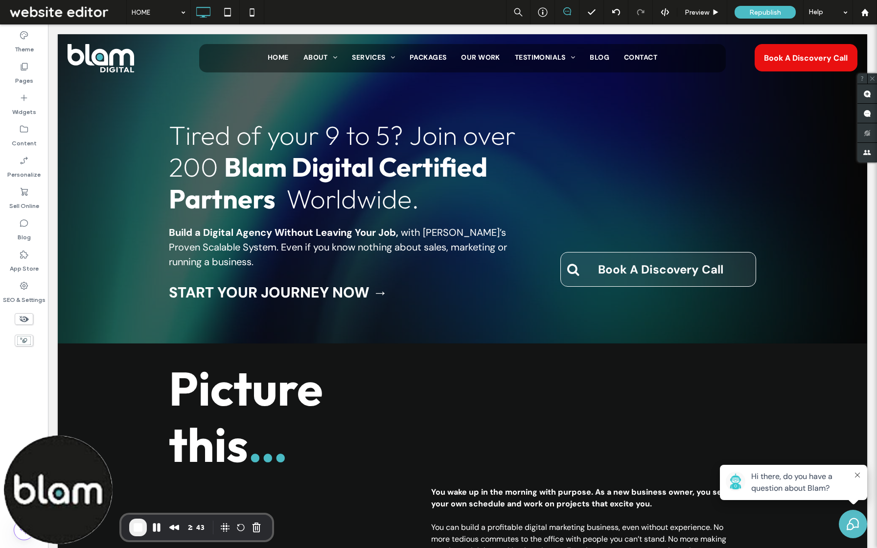
click at [138, 527] on span "End Recording" at bounding box center [138, 528] width 12 height 12
